Goal: Navigation & Orientation: Find specific page/section

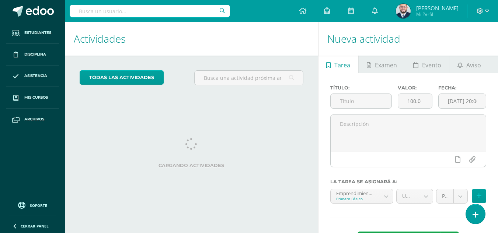
click at [18, 226] on link "Cerrar panel" at bounding box center [44, 226] width 88 height 16
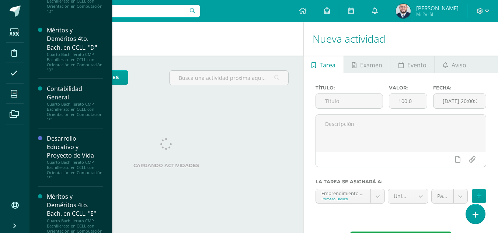
scroll to position [879, 0]
